Goal: Task Accomplishment & Management: Use online tool/utility

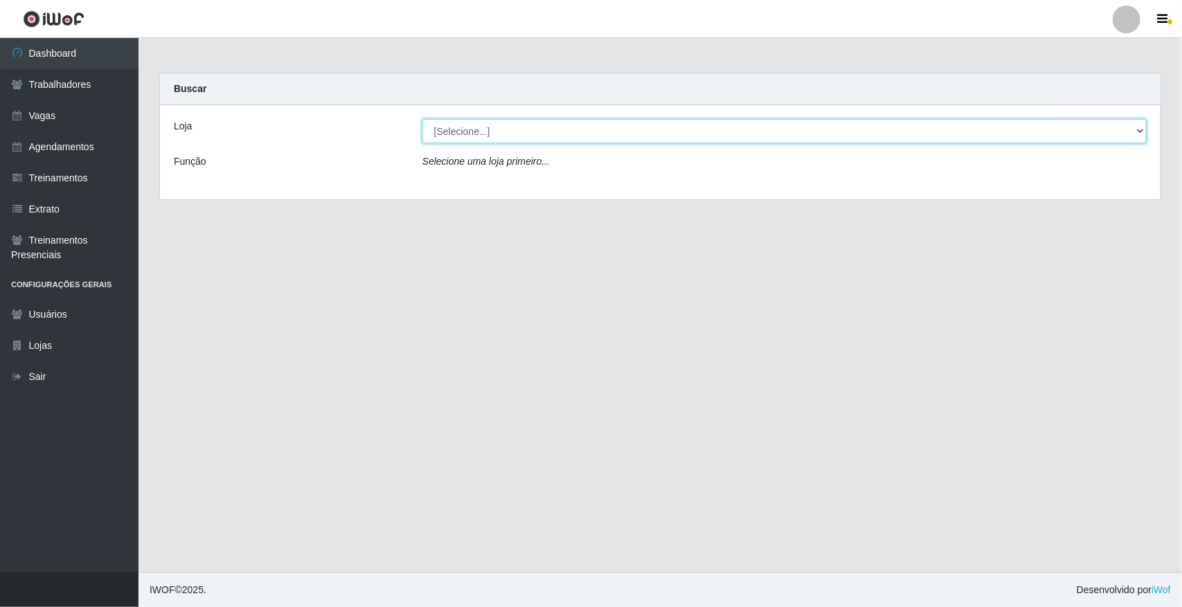
click at [894, 127] on select "[Selecione...] [GEOGRAPHIC_DATA]" at bounding box center [784, 131] width 724 height 24
select select "65"
click at [422, 119] on select "[Selecione...] [GEOGRAPHIC_DATA]" at bounding box center [784, 131] width 724 height 24
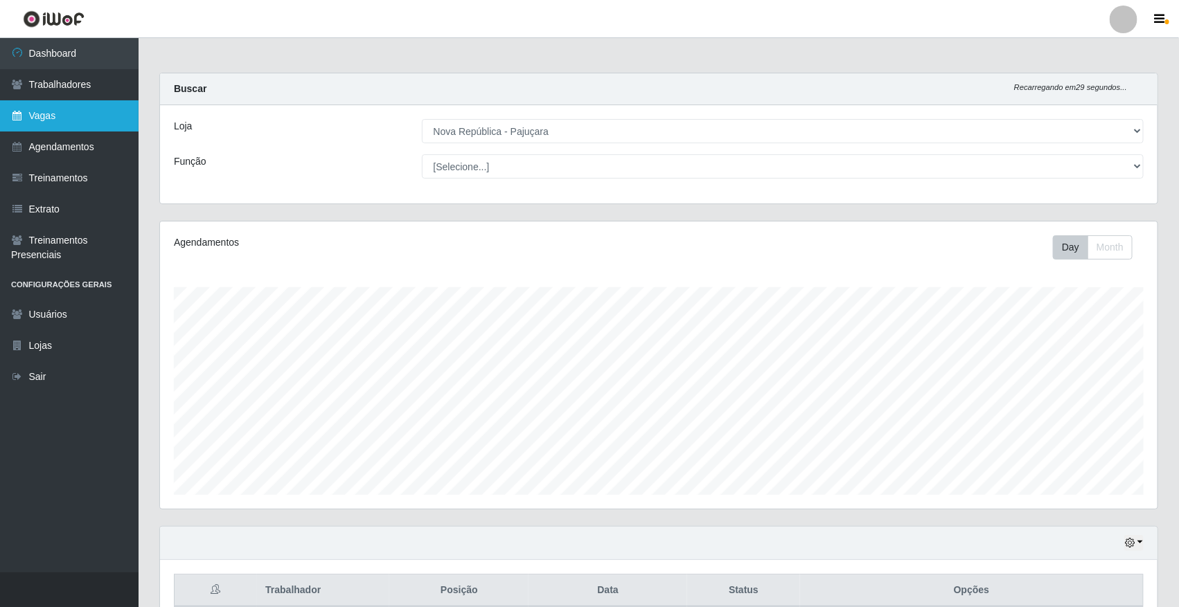
scroll to position [288, 997]
click at [74, 125] on link "Vagas" at bounding box center [69, 115] width 139 height 31
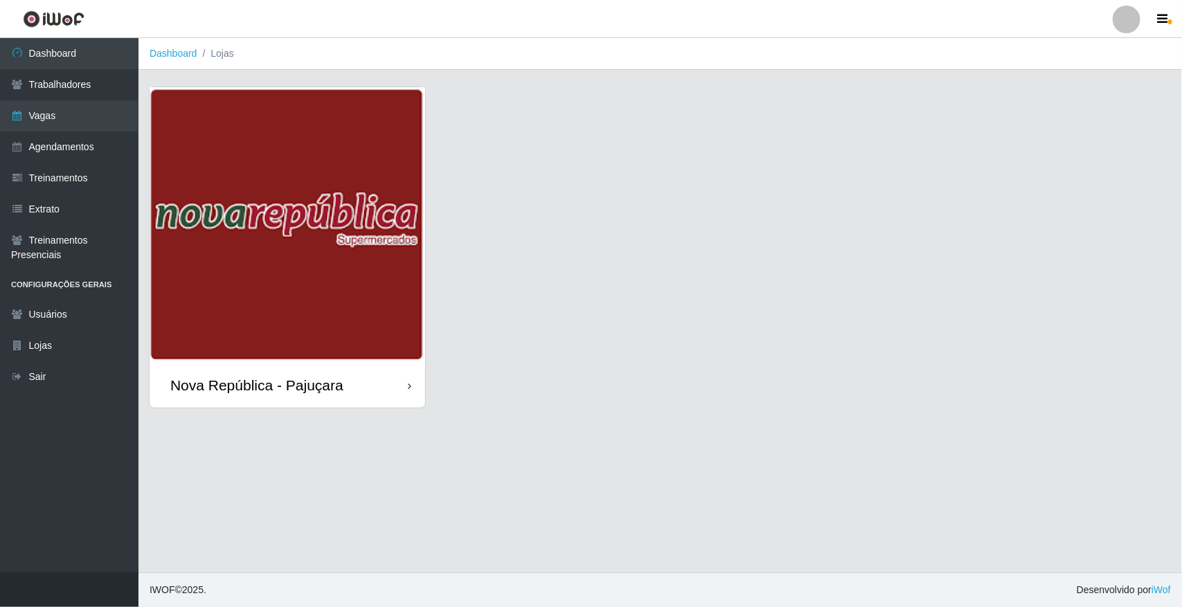
click at [298, 386] on div "Nova República - Pajuçara" at bounding box center [256, 385] width 173 height 17
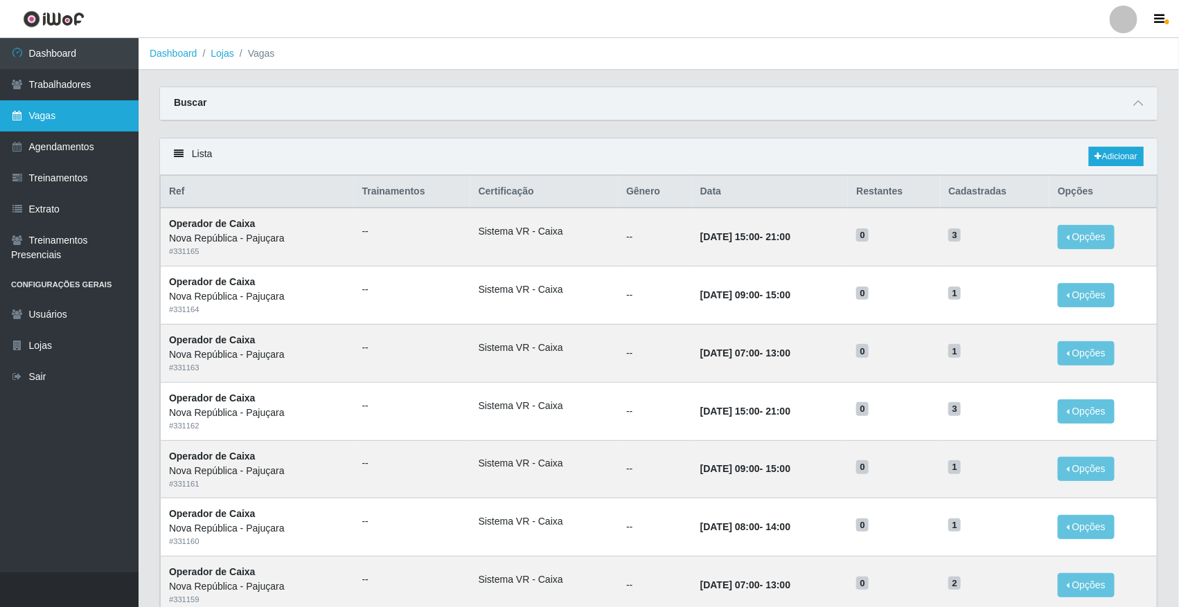
click at [100, 116] on link "Vagas" at bounding box center [69, 115] width 139 height 31
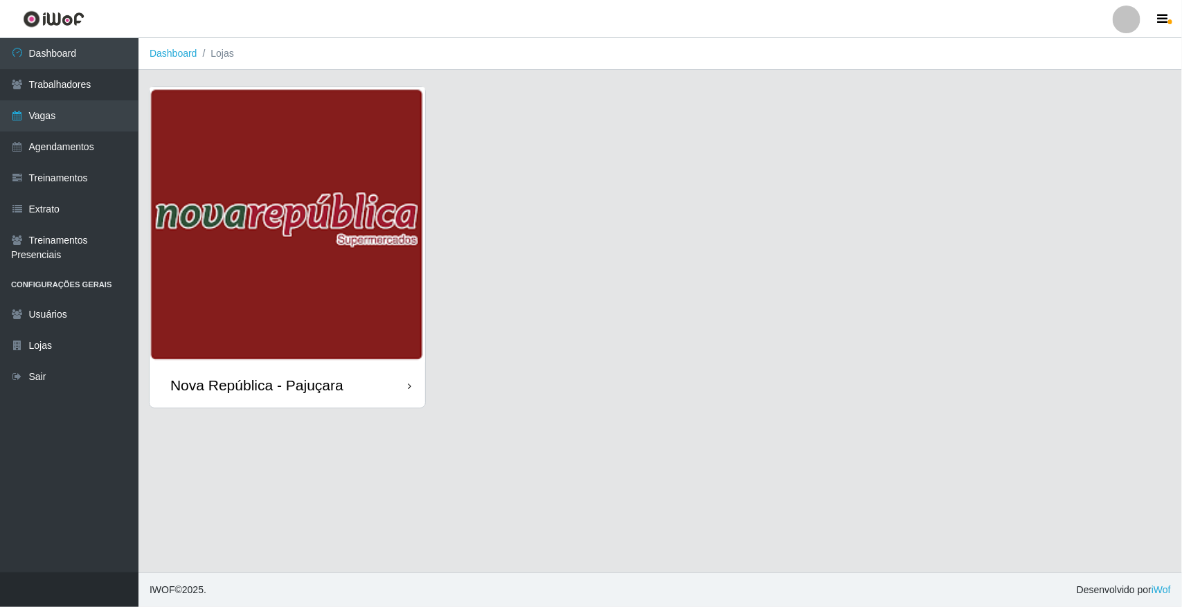
click at [344, 371] on div "Nova República - Pajuçara" at bounding box center [288, 385] width 276 height 45
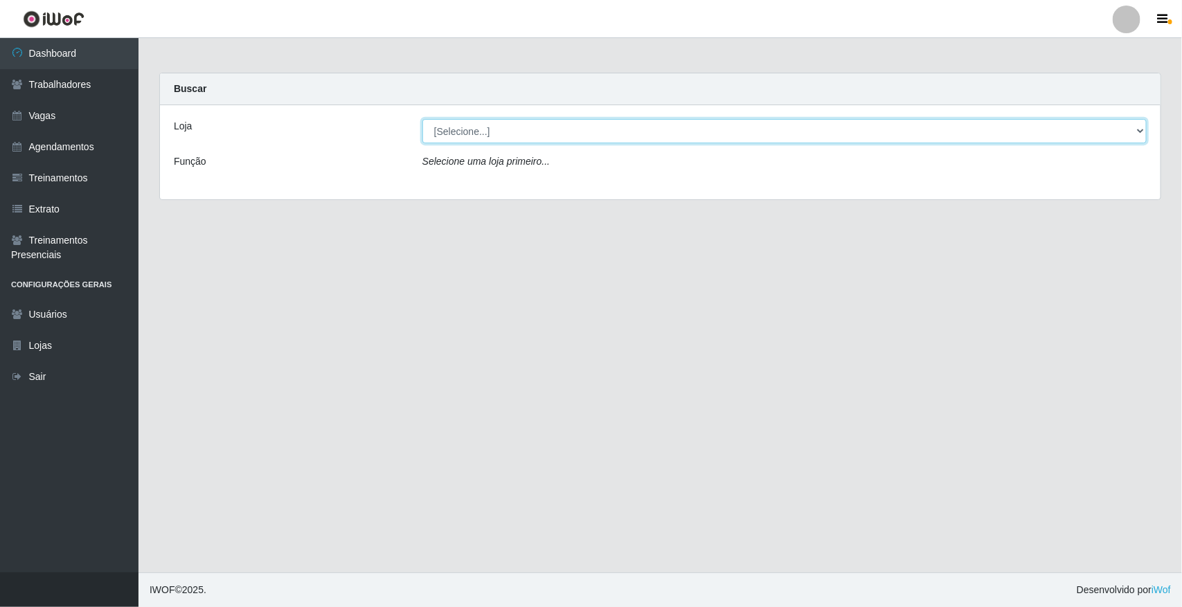
drag, startPoint x: 1140, startPoint y: 121, endPoint x: 1117, endPoint y: 127, distance: 23.5
click at [1140, 121] on select "[Selecione...] [GEOGRAPHIC_DATA]" at bounding box center [784, 131] width 724 height 24
select select "65"
click at [422, 119] on select "[Selecione...] [GEOGRAPHIC_DATA]" at bounding box center [784, 131] width 724 height 24
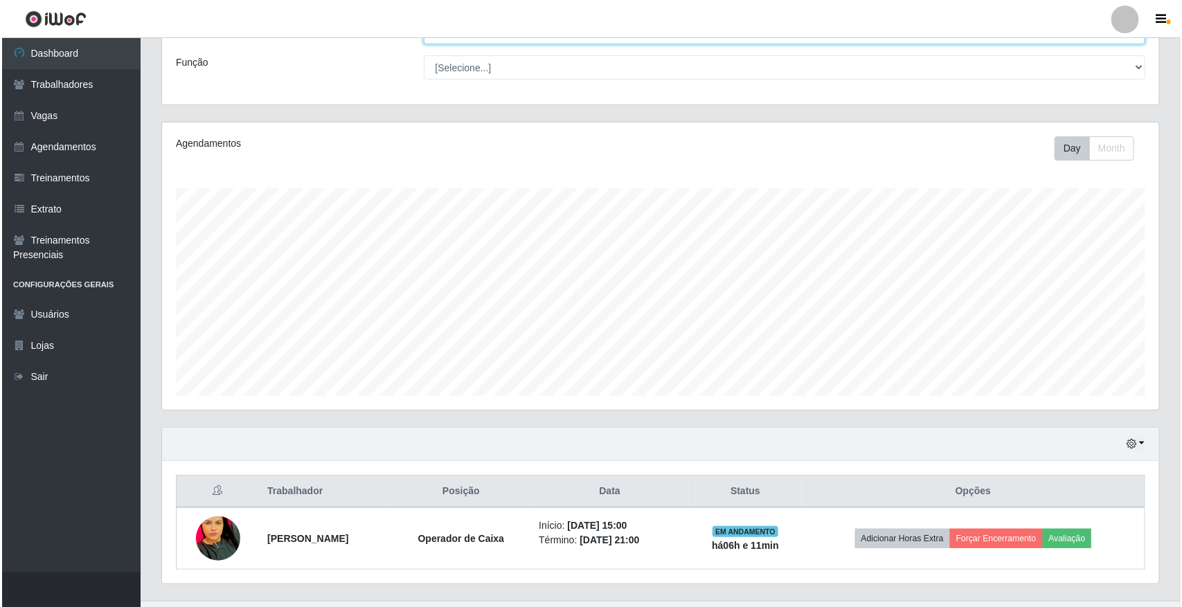
scroll to position [129, 0]
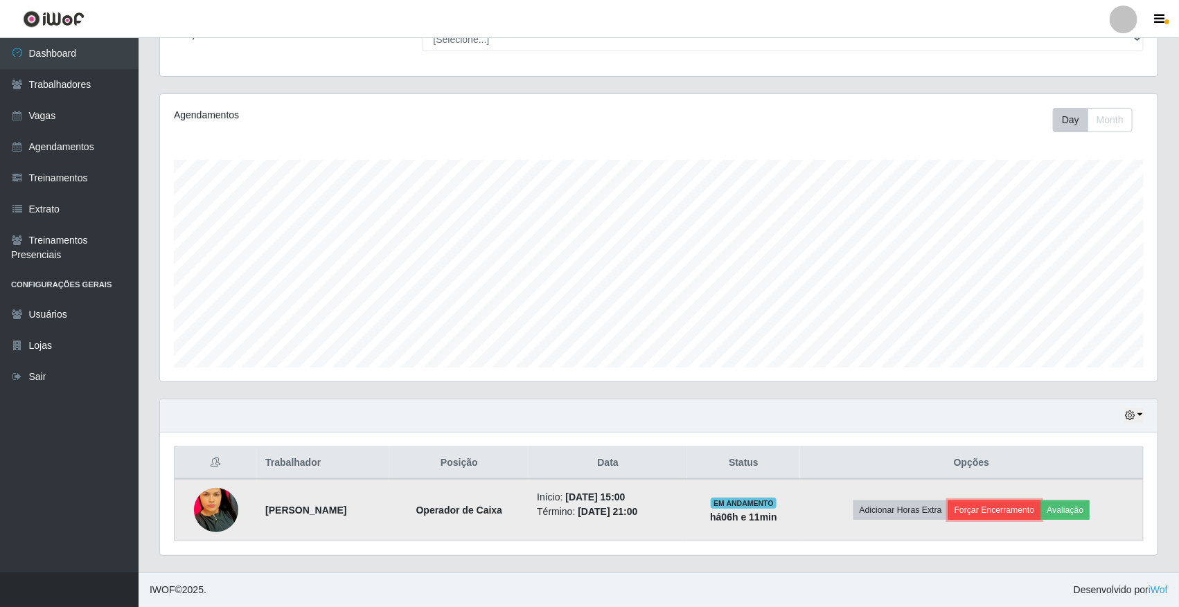
click at [996, 507] on button "Forçar Encerramento" at bounding box center [994, 510] width 93 height 19
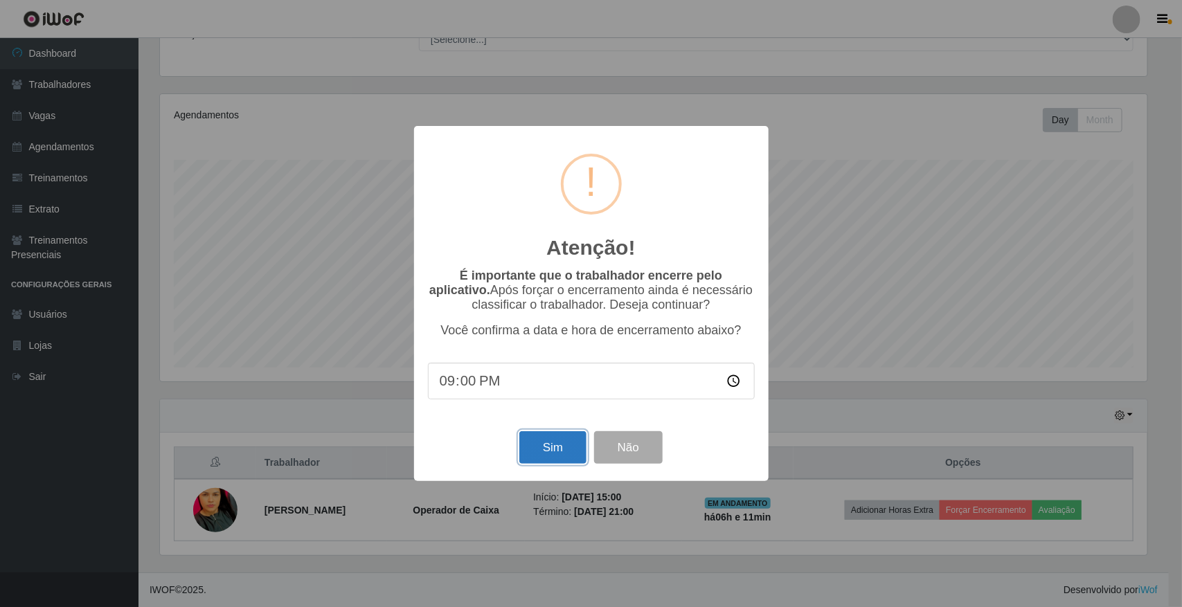
click at [531, 449] on button "Sim" at bounding box center [552, 447] width 67 height 33
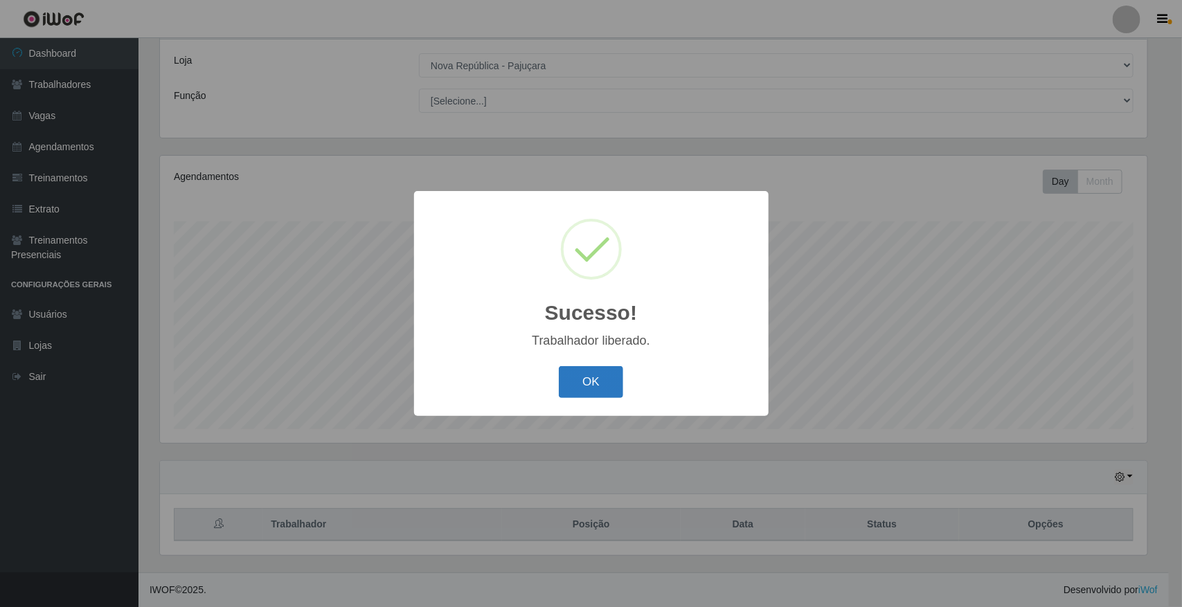
click at [569, 384] on button "OK" at bounding box center [591, 382] width 64 height 33
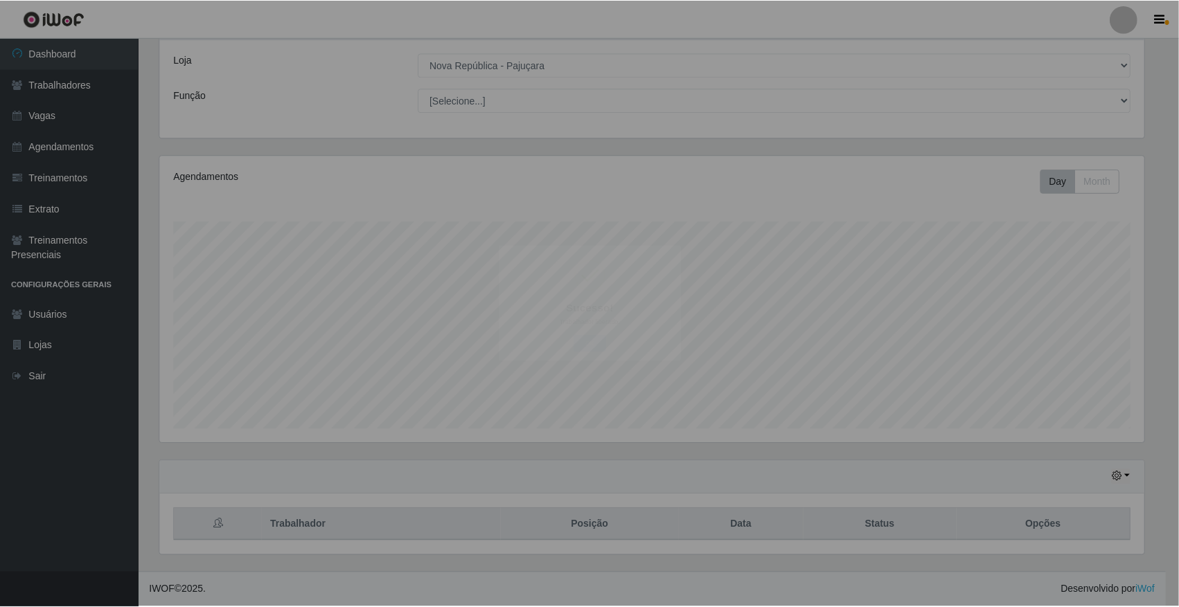
scroll to position [288, 997]
